Goal: Task Accomplishment & Management: Manage account settings

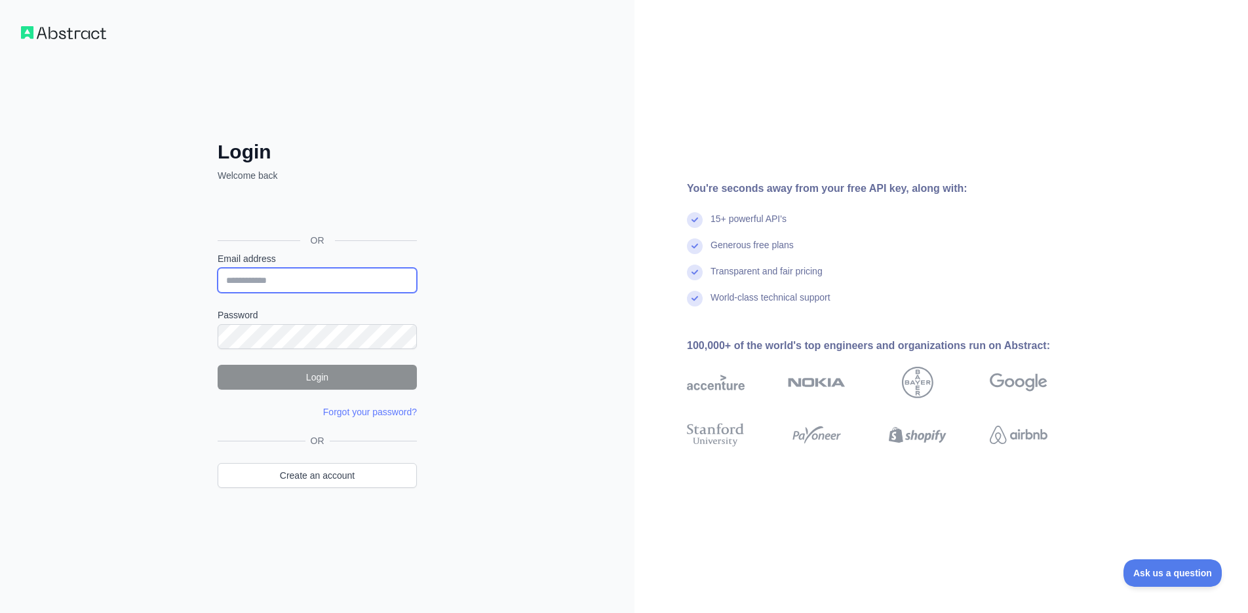
type input "**********"
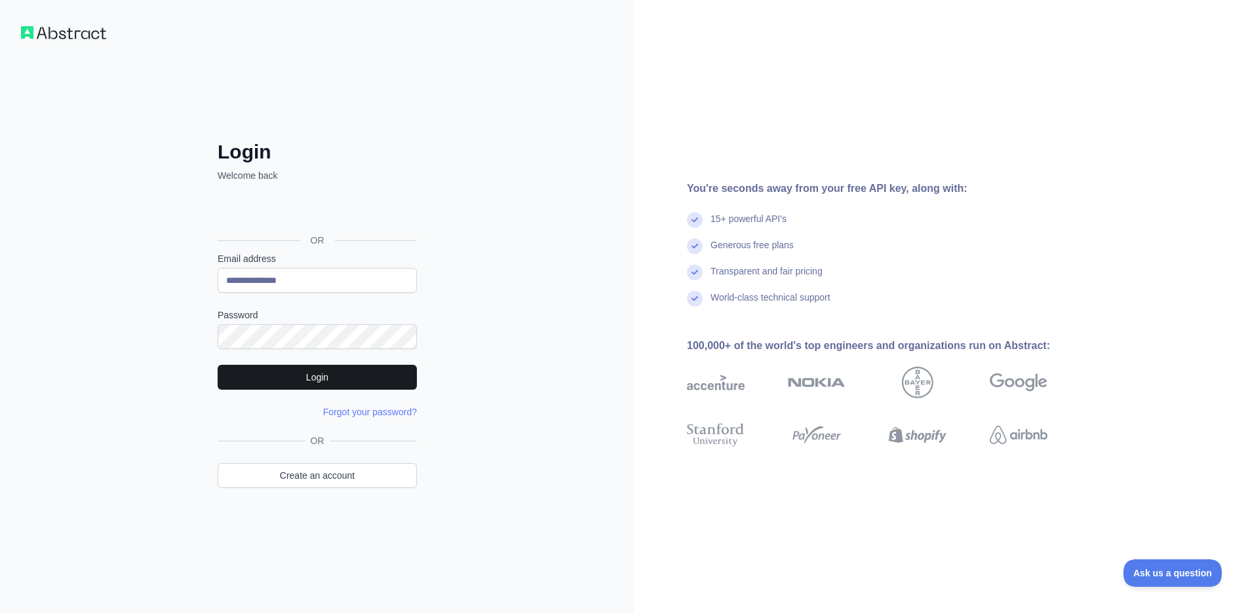
click at [311, 376] on button "Login" at bounding box center [317, 377] width 199 height 25
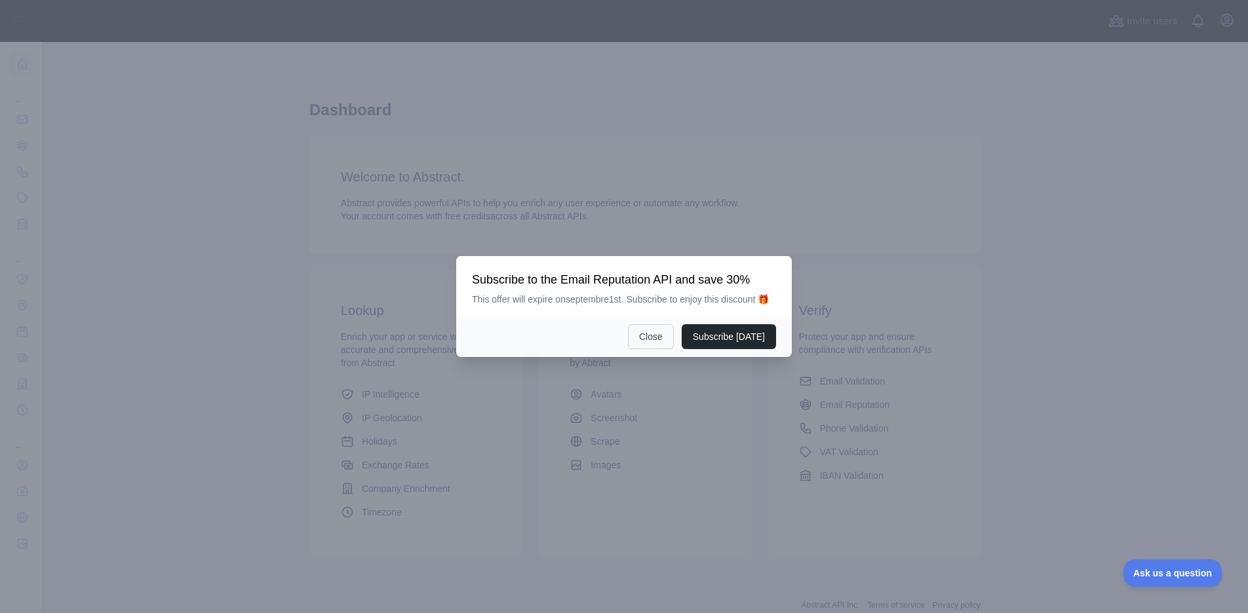
click at [652, 349] on button "Close" at bounding box center [651, 336] width 46 height 25
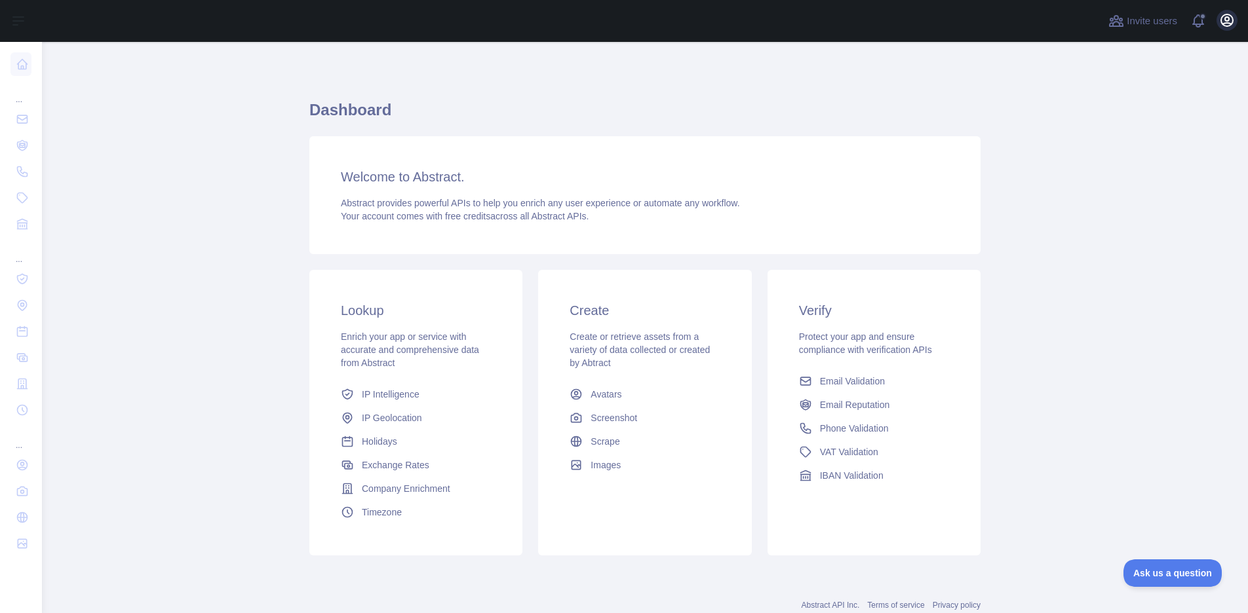
click at [1228, 22] on icon "button" at bounding box center [1227, 20] width 16 height 16
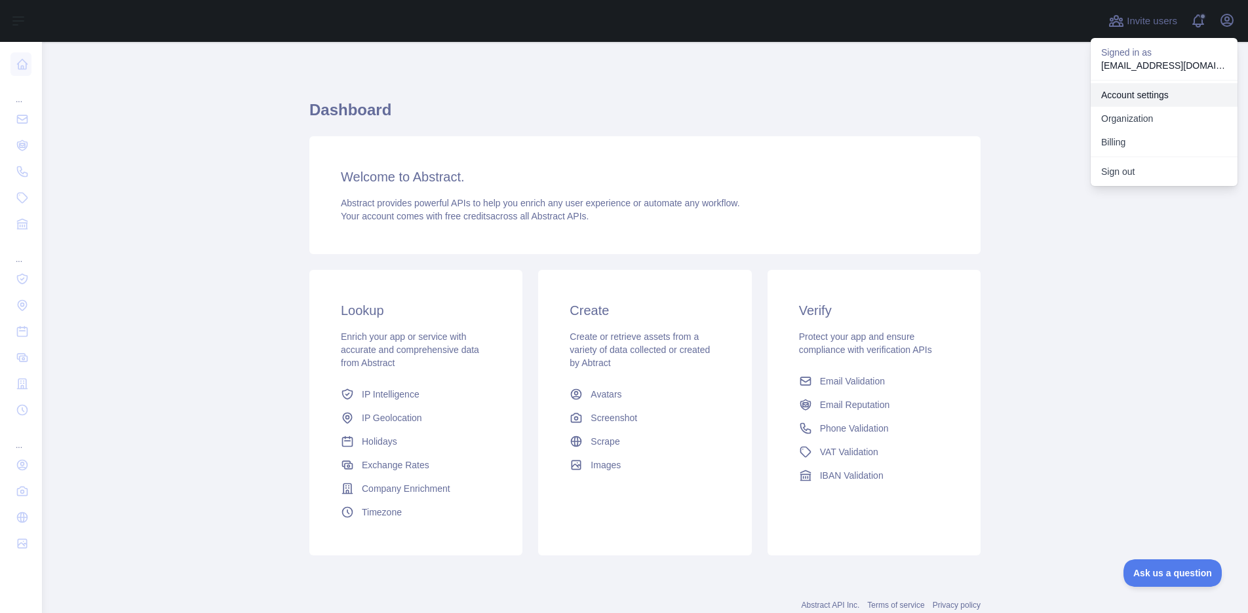
click at [1146, 93] on link "Account settings" at bounding box center [1164, 95] width 147 height 24
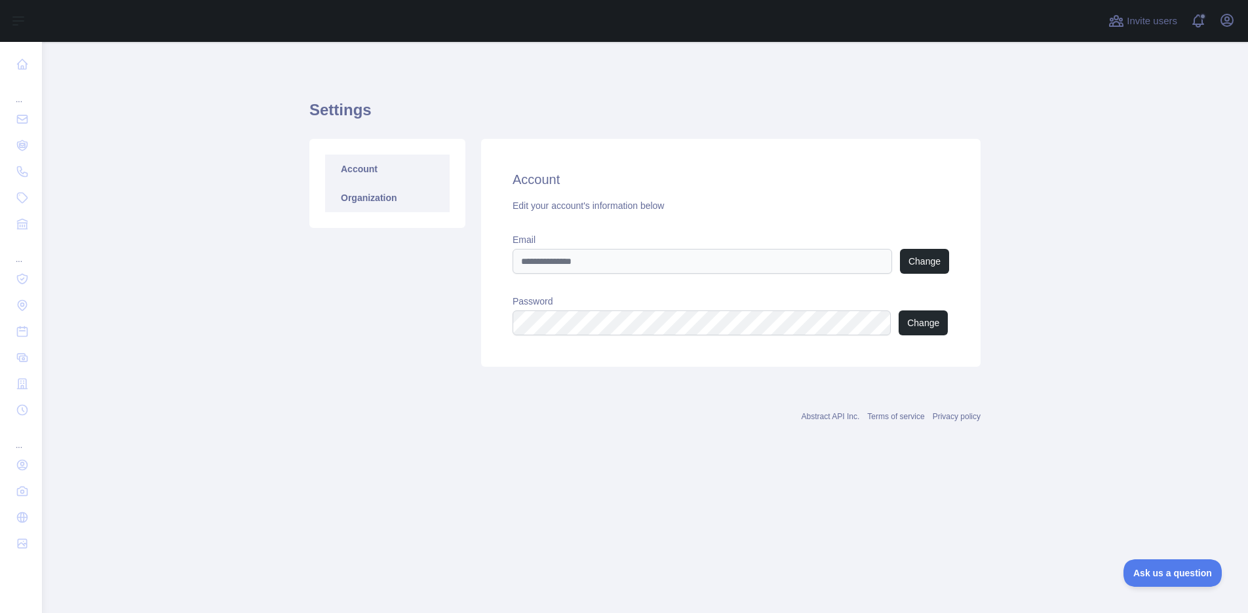
click at [391, 193] on link "Organization" at bounding box center [387, 198] width 125 height 29
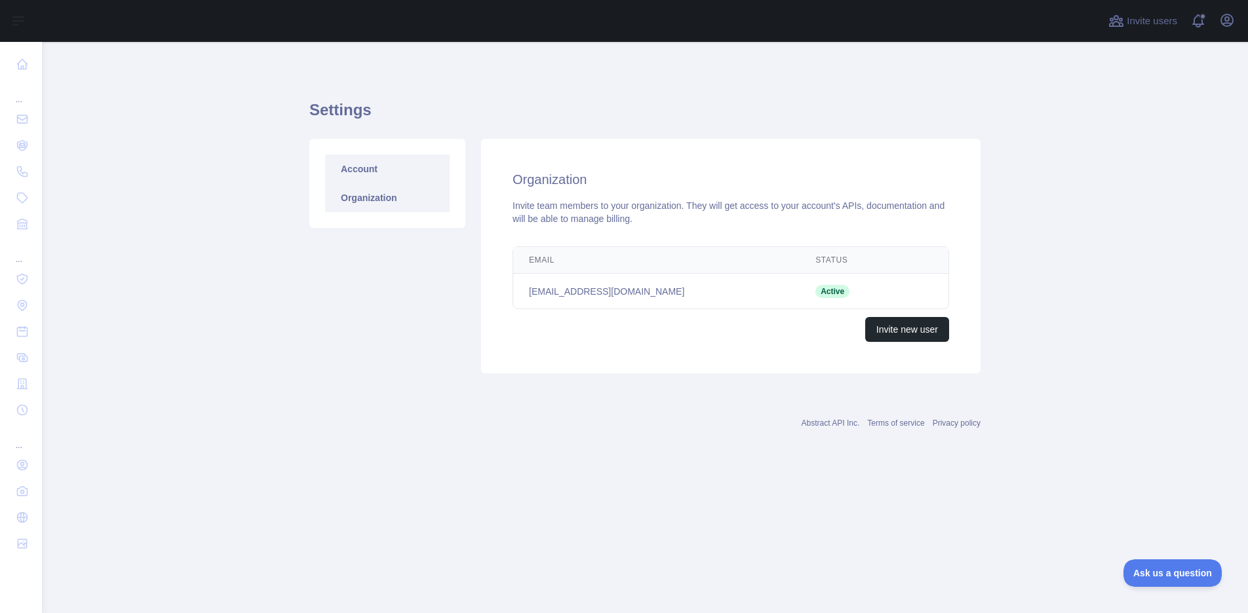
click at [381, 167] on link "Account" at bounding box center [387, 169] width 125 height 29
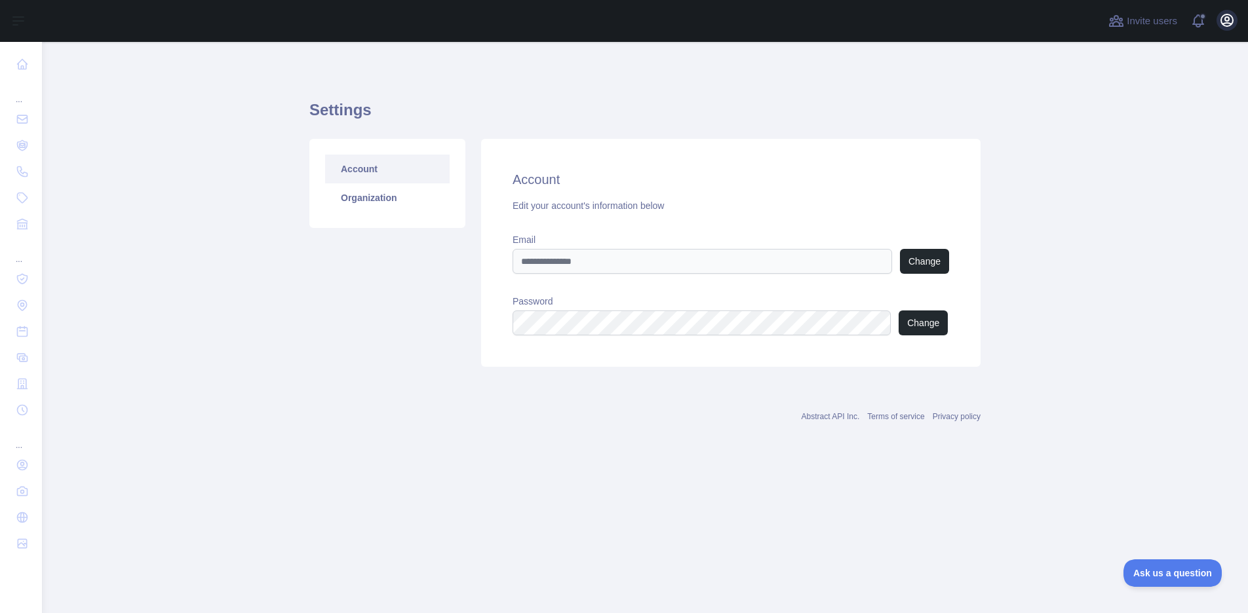
click at [1230, 25] on icon "button" at bounding box center [1227, 20] width 12 height 12
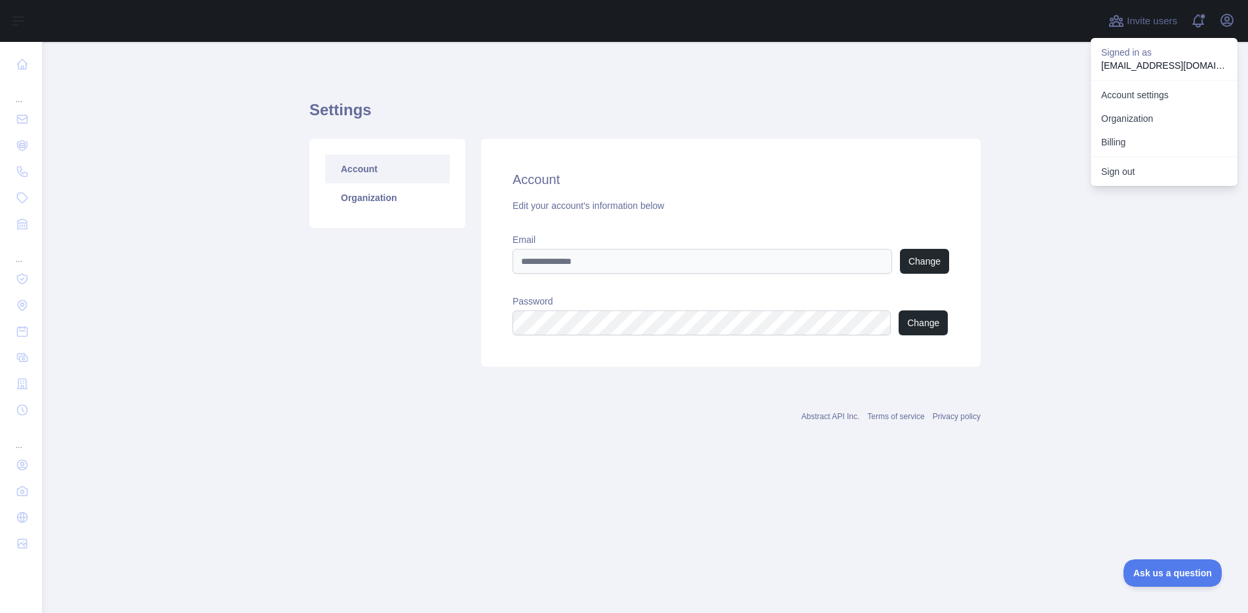
click at [1104, 162] on button "Sign out" at bounding box center [1164, 172] width 147 height 24
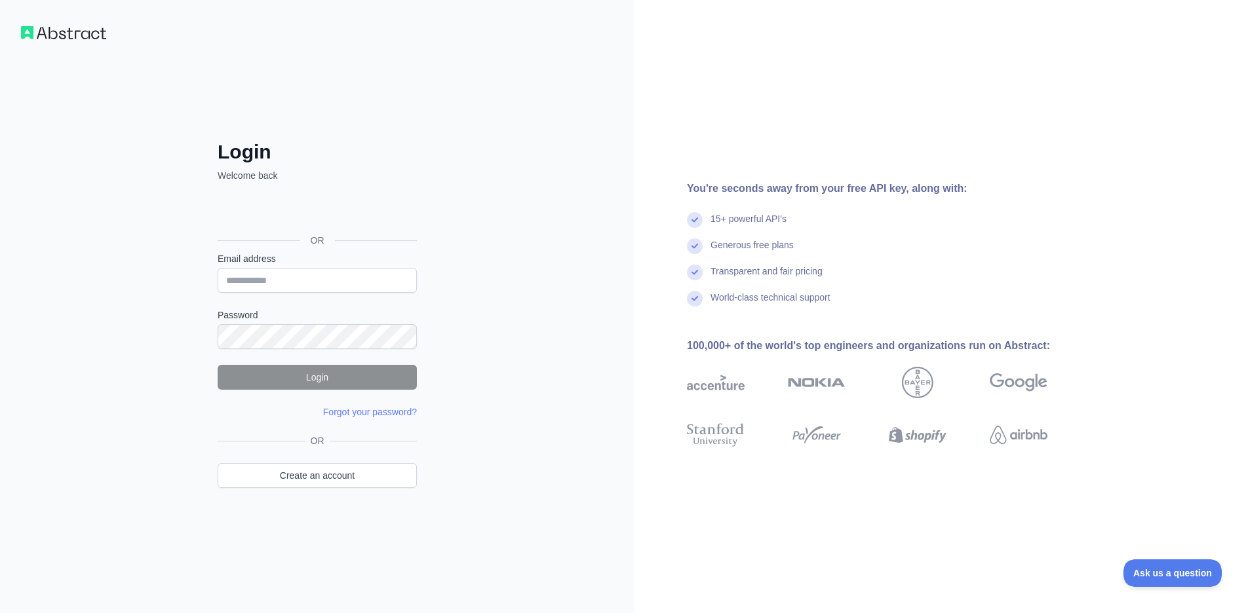
click at [459, 208] on div "Login Welcome back OR Email address Password Login Forgot your password? Please…" at bounding box center [317, 306] width 634 height 613
